Goal: Check status

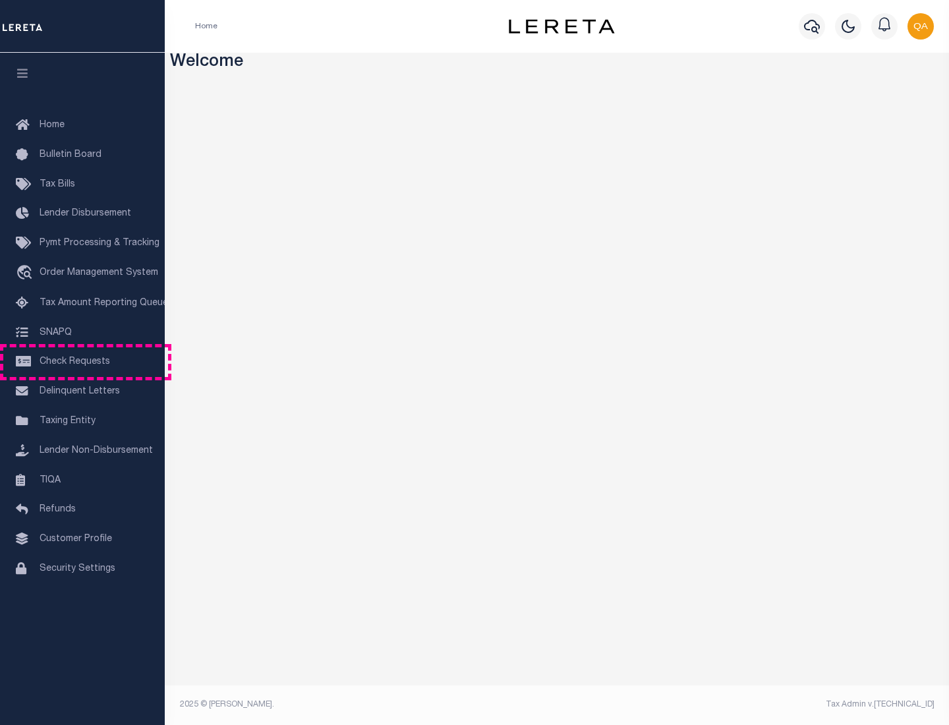
click at [82, 362] on span "Check Requests" at bounding box center [75, 361] width 71 height 9
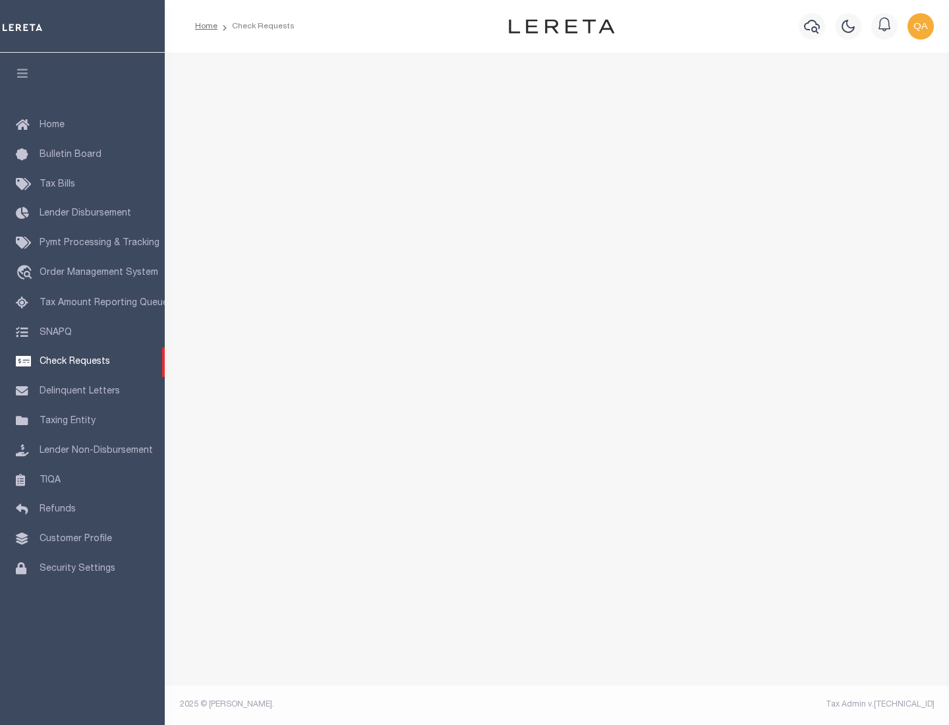
select select "50"
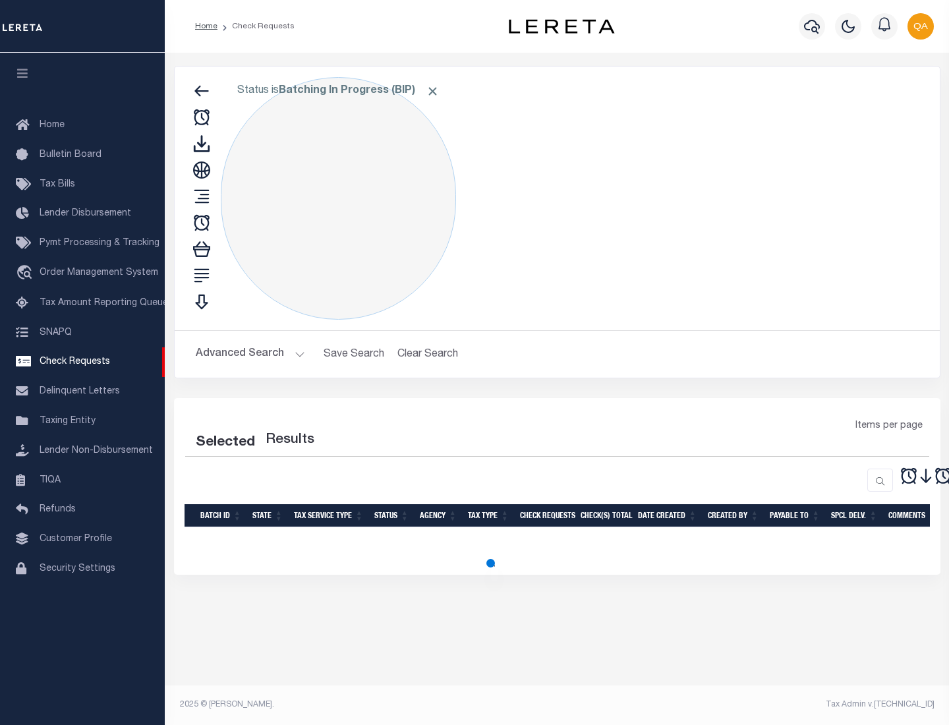
select select "50"
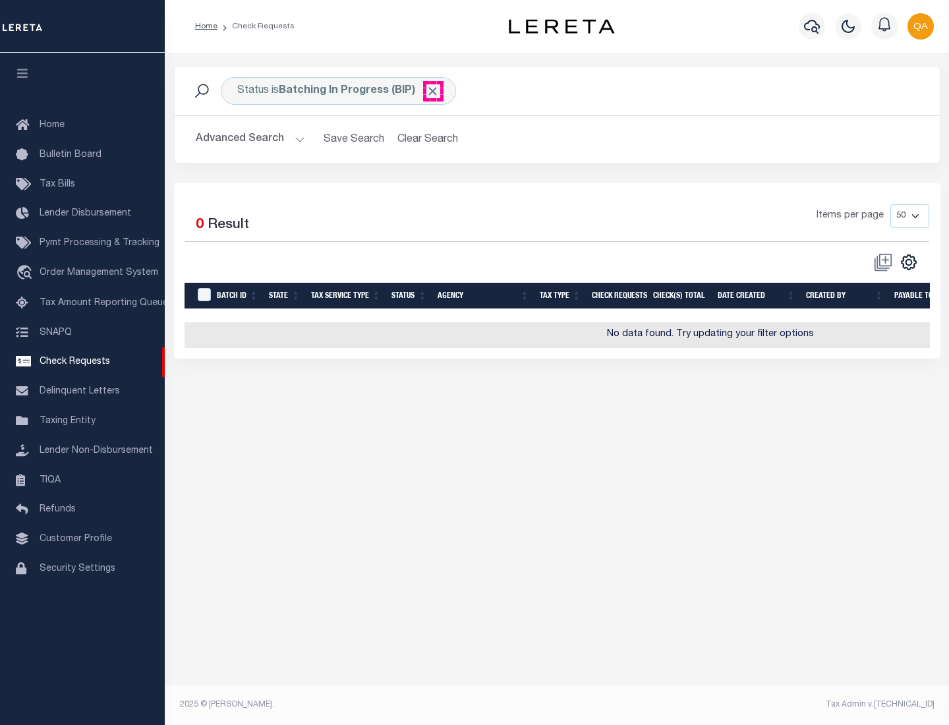
click at [433, 91] on span "Click to Remove" at bounding box center [433, 91] width 14 height 14
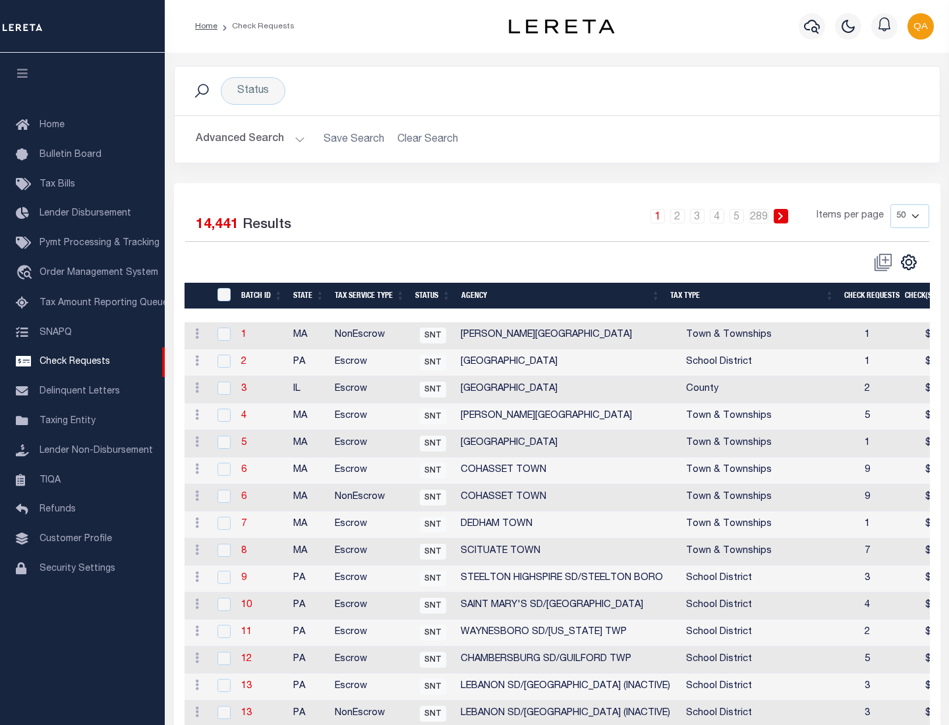
scroll to position [636, 0]
